Goal: Information Seeking & Learning: Understand process/instructions

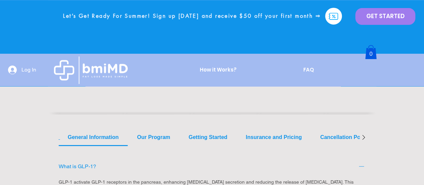
scroll to position [201, 0]
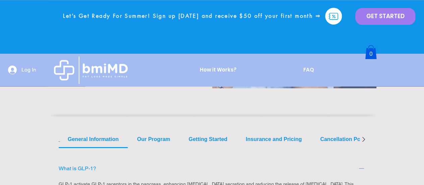
click at [146, 139] on span "Our Program" at bounding box center [153, 139] width 33 height 8
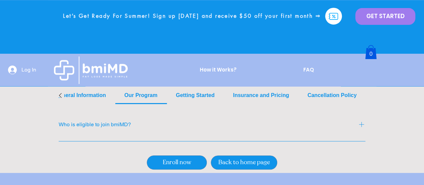
scroll to position [234, 0]
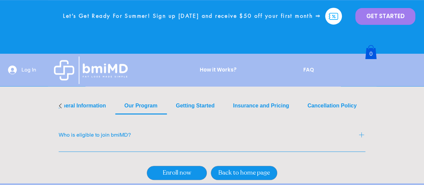
click at [250, 105] on span "Insurance and Pricing" at bounding box center [261, 105] width 56 height 8
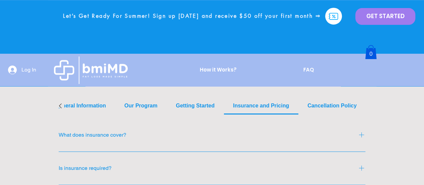
click at [202, 106] on span "Getting Started" at bounding box center [195, 105] width 39 height 8
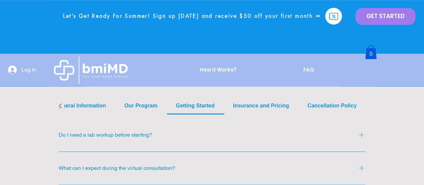
click at [62, 105] on icon at bounding box center [60, 105] width 8 height 8
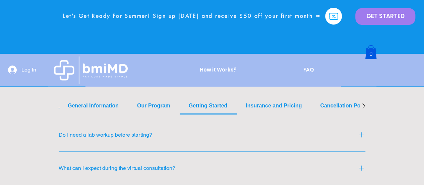
scroll to position [0, 0]
click at [84, 105] on span "General Information" at bounding box center [93, 105] width 51 height 8
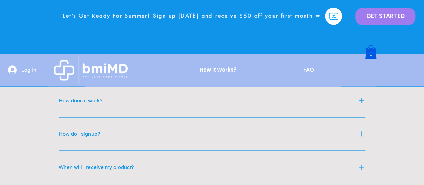
scroll to position [368, 0]
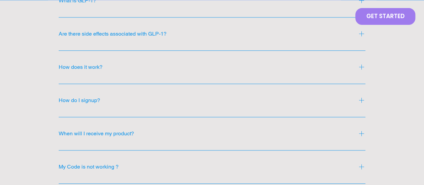
click at [126, 138] on div "When will I receive my product?" at bounding box center [212, 133] width 307 height 25
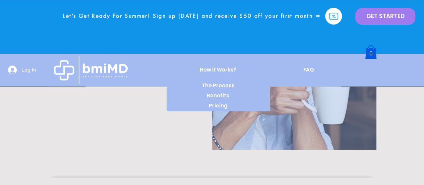
scroll to position [107, 0]
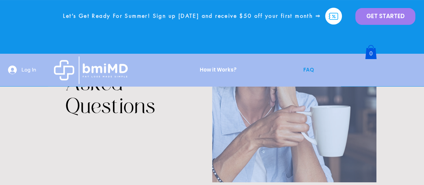
click at [309, 70] on p "FAQ" at bounding box center [308, 69] width 17 height 17
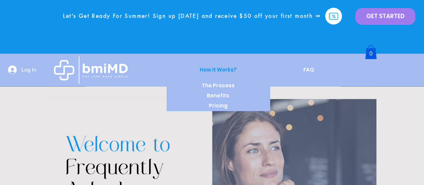
scroll to position [0, 0]
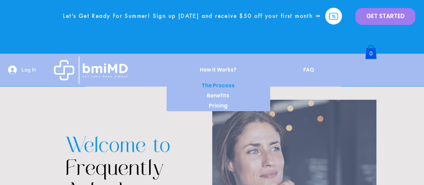
click at [230, 85] on p "The Process" at bounding box center [218, 85] width 38 height 10
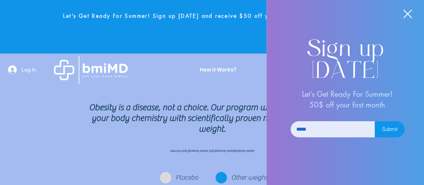
click at [405, 12] on icon "Back to site" at bounding box center [407, 14] width 9 height 9
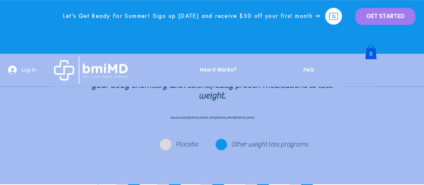
click at [109, 69] on icon at bounding box center [104, 68] width 45 height 10
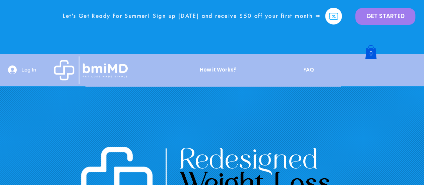
click at [100, 66] on icon at bounding box center [91, 69] width 74 height 27
